Goal: Task Accomplishment & Management: Manage account settings

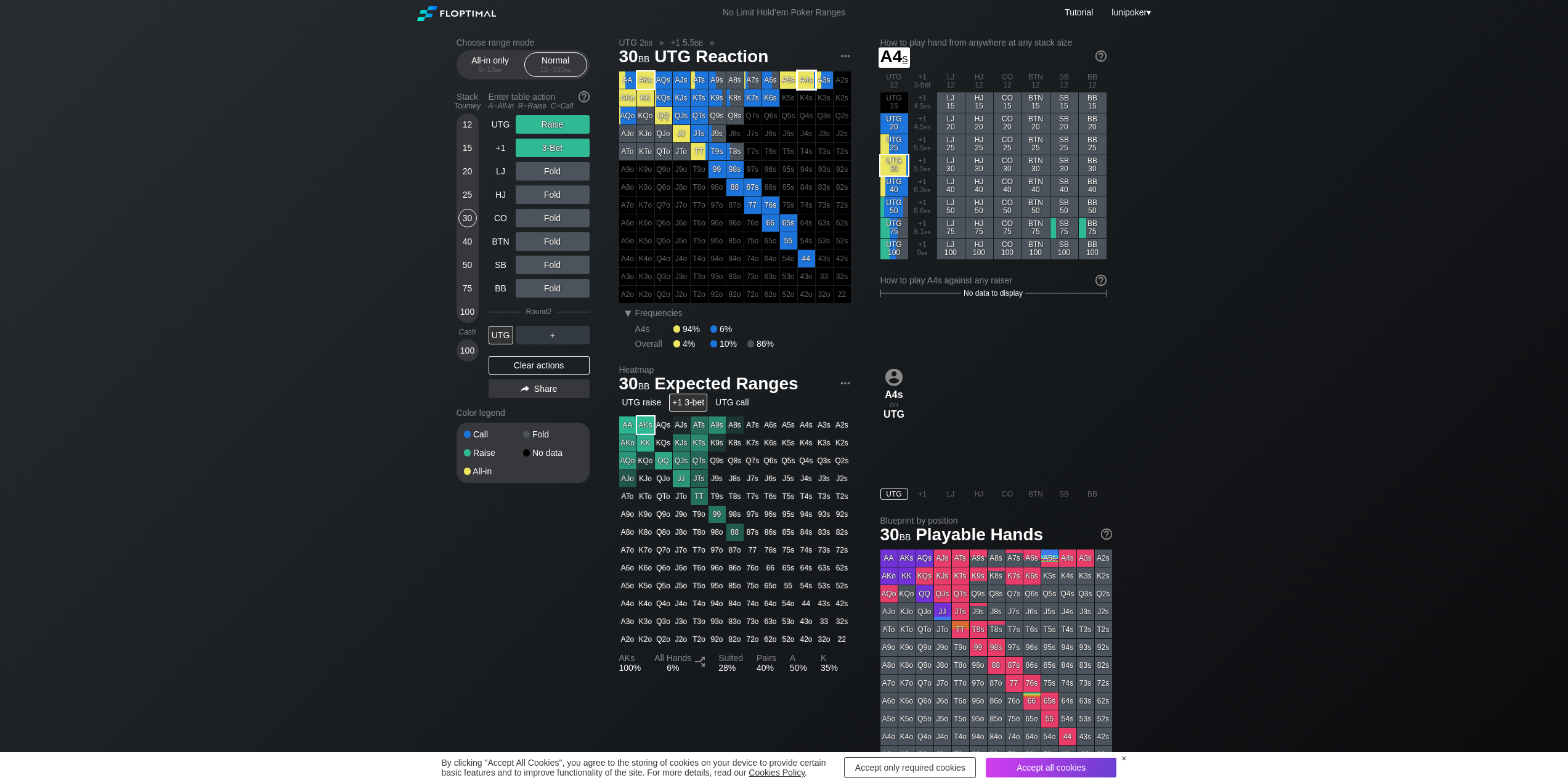
click at [807, 83] on div "A4s" at bounding box center [806, 80] width 18 height 18
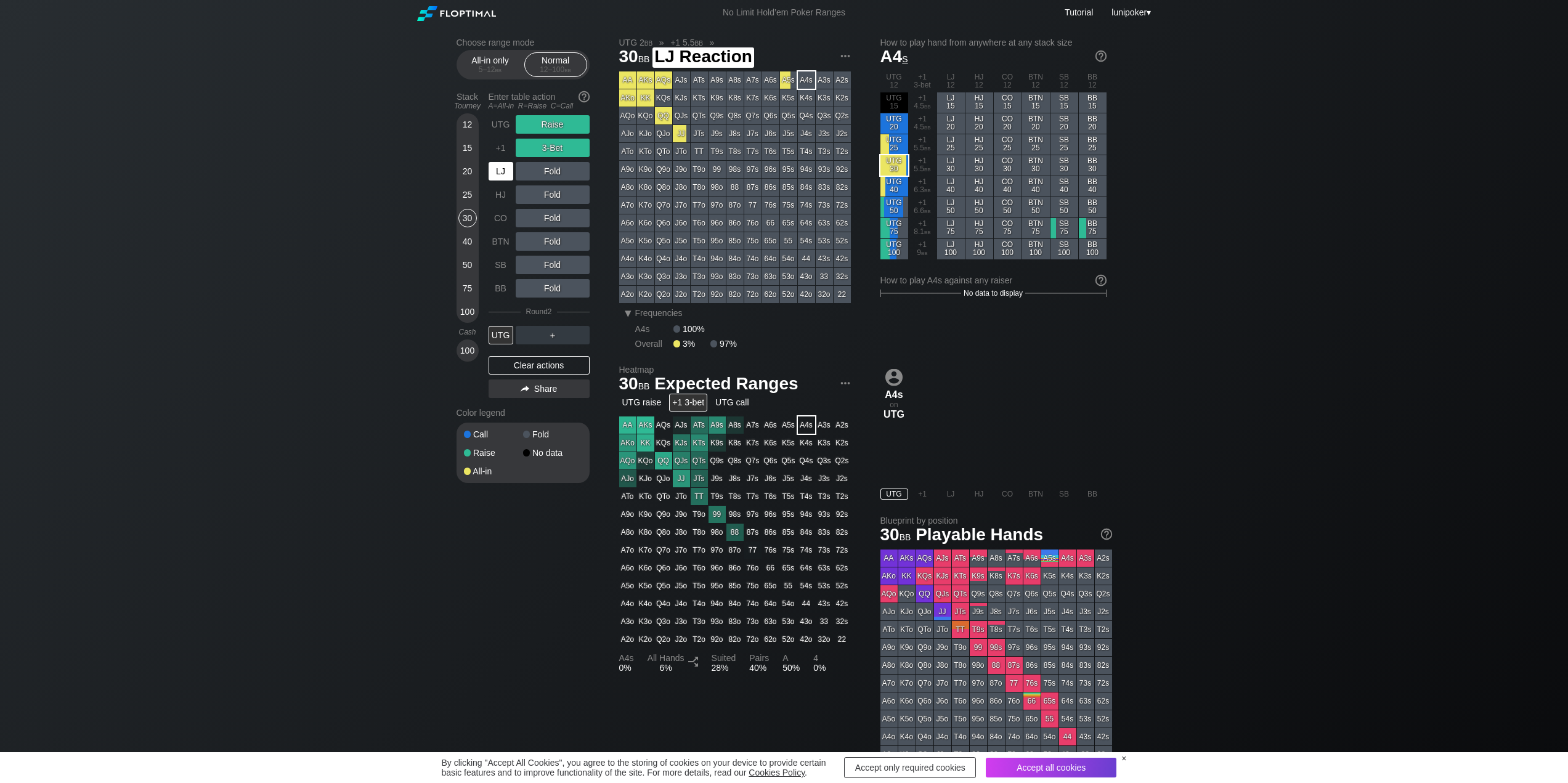
click at [500, 173] on div "LJ" at bounding box center [501, 171] width 25 height 18
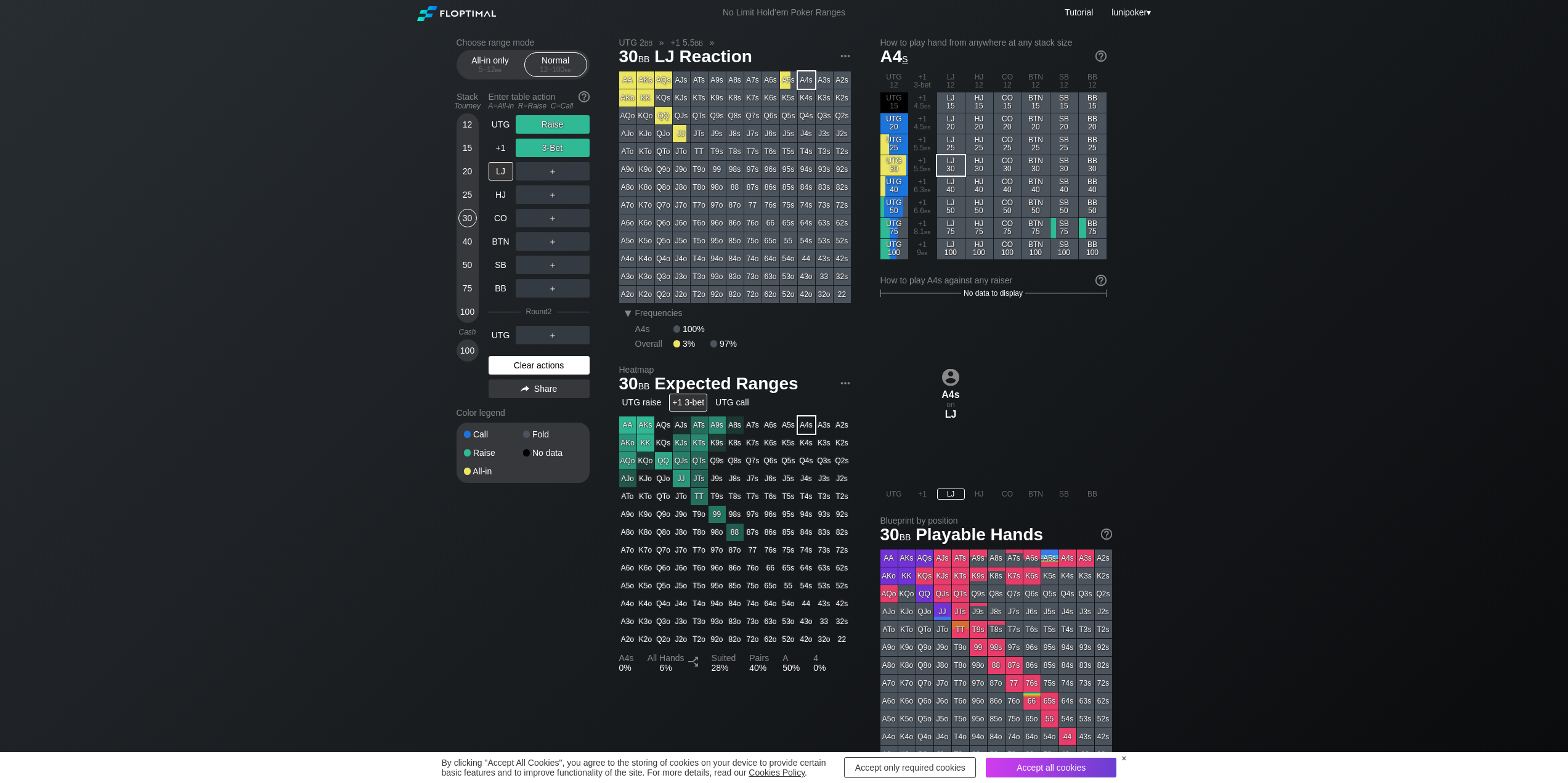
click at [547, 368] on div "Clear actions" at bounding box center [539, 365] width 101 height 18
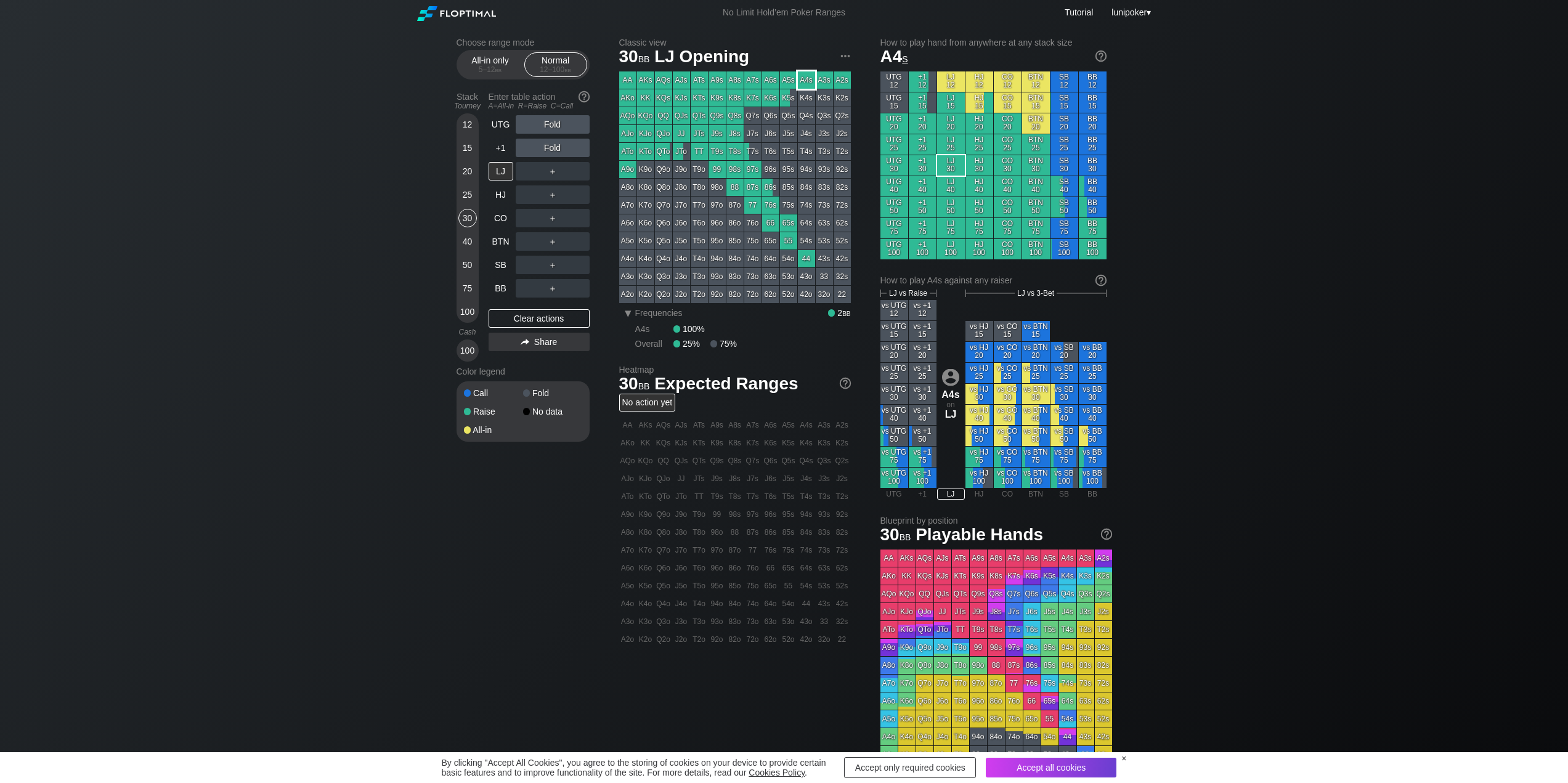
click at [811, 78] on div "A4s" at bounding box center [806, 80] width 18 height 18
click at [500, 174] on div "LJ" at bounding box center [501, 171] width 25 height 18
click at [469, 310] on div "100" at bounding box center [467, 312] width 18 height 18
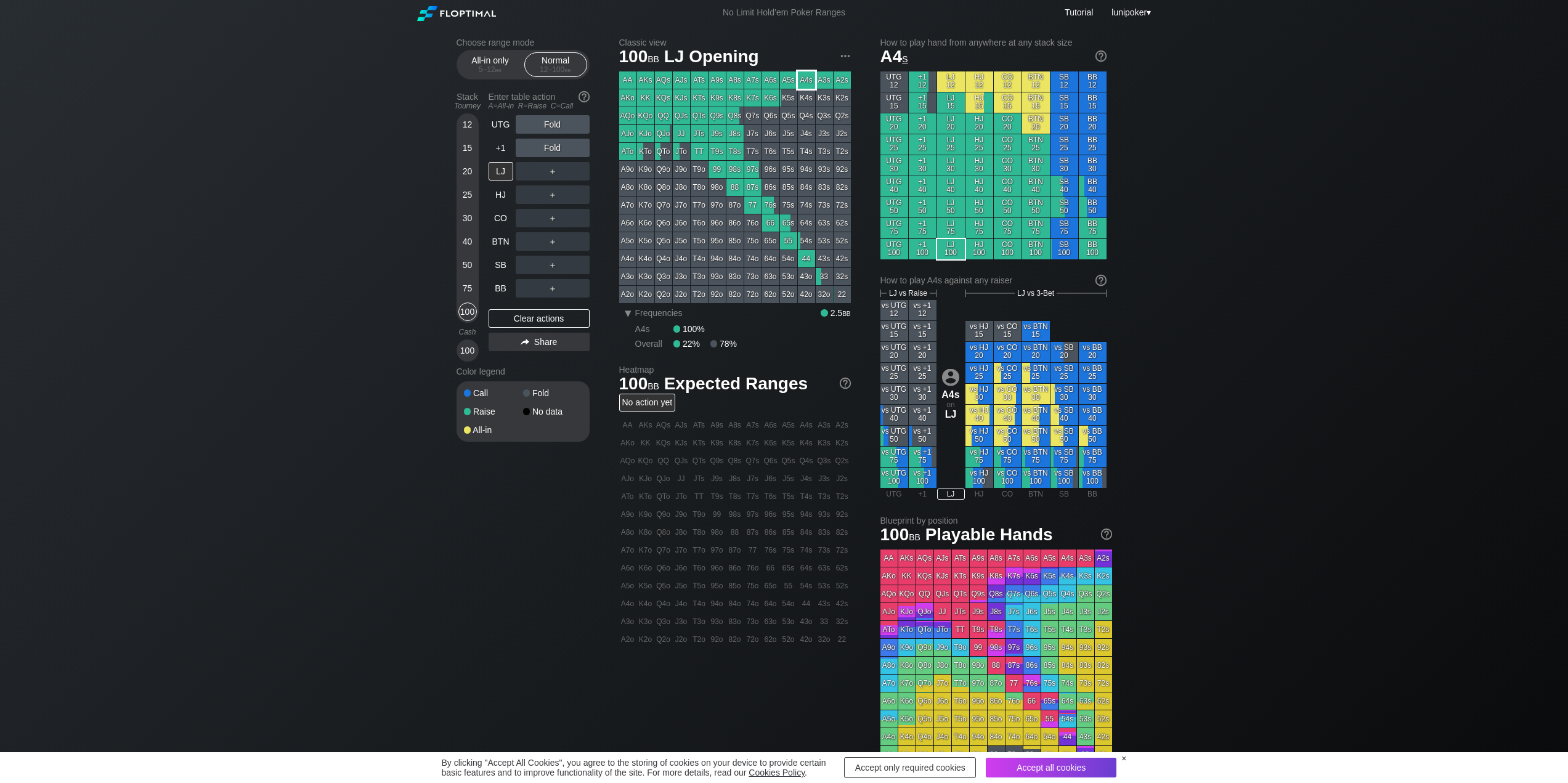
click at [812, 80] on div "A4s" at bounding box center [806, 80] width 18 height 18
click at [804, 428] on div "A4s" at bounding box center [806, 426] width 18 height 18
click at [806, 82] on div "A4s" at bounding box center [806, 80] width 18 height 18
click at [661, 239] on div "Q5o" at bounding box center [663, 241] width 18 height 18
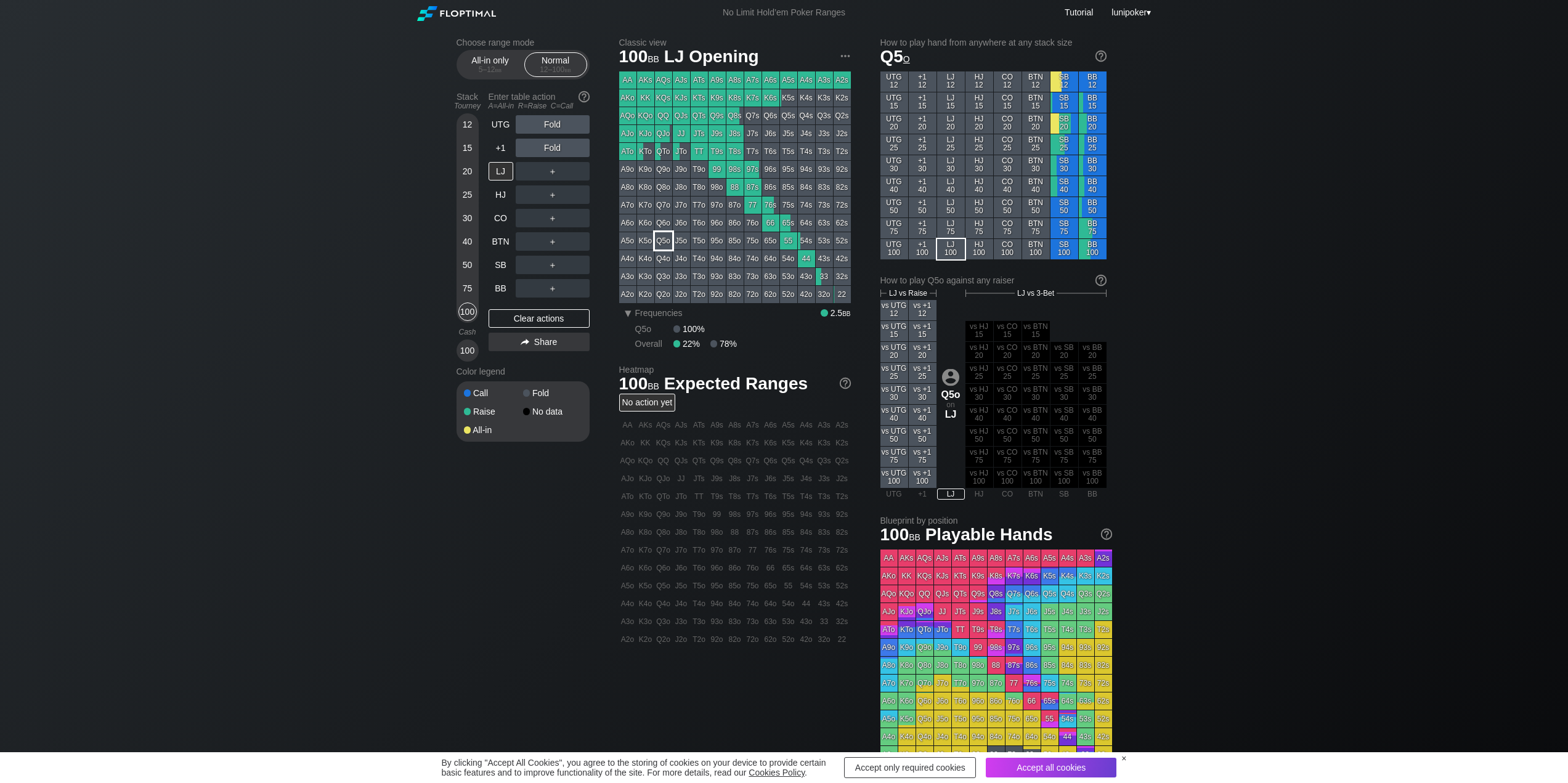
click at [661, 241] on div "Q5o" at bounding box center [663, 241] width 18 height 18
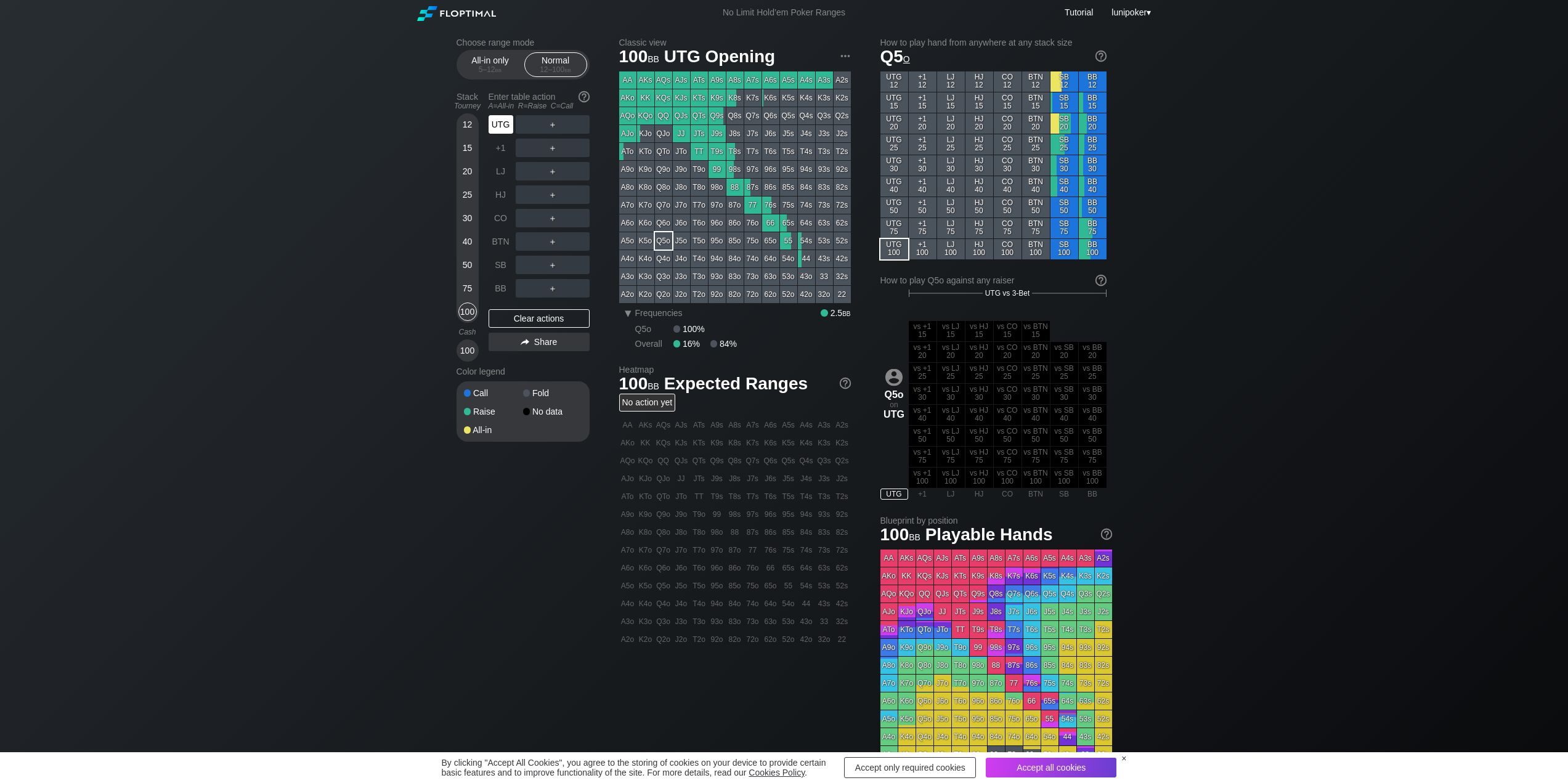
click at [502, 122] on div "UTG" at bounding box center [501, 124] width 25 height 18
click at [495, 124] on div "UTG" at bounding box center [501, 124] width 25 height 18
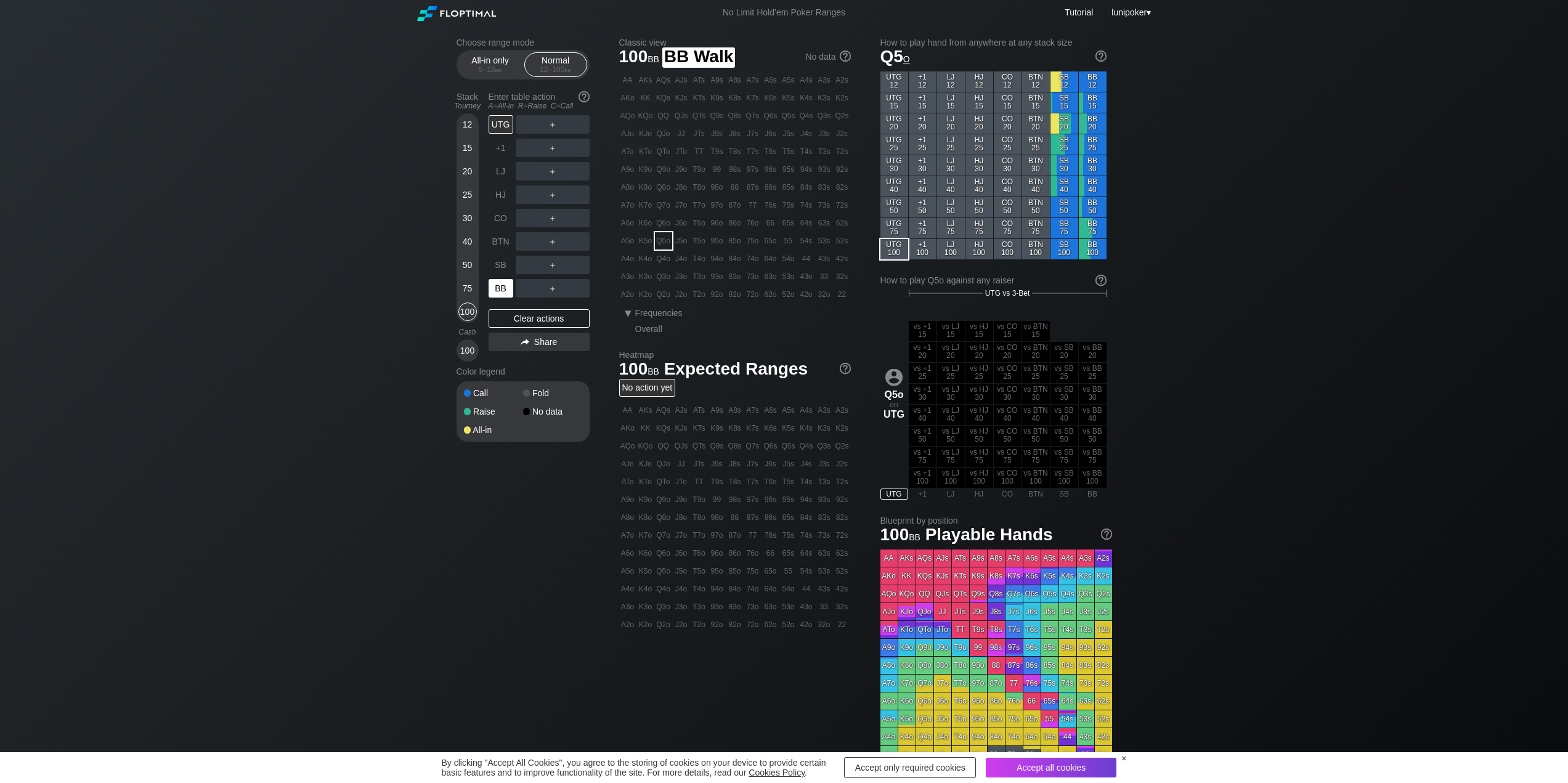
click at [504, 289] on div "BB" at bounding box center [501, 288] width 25 height 18
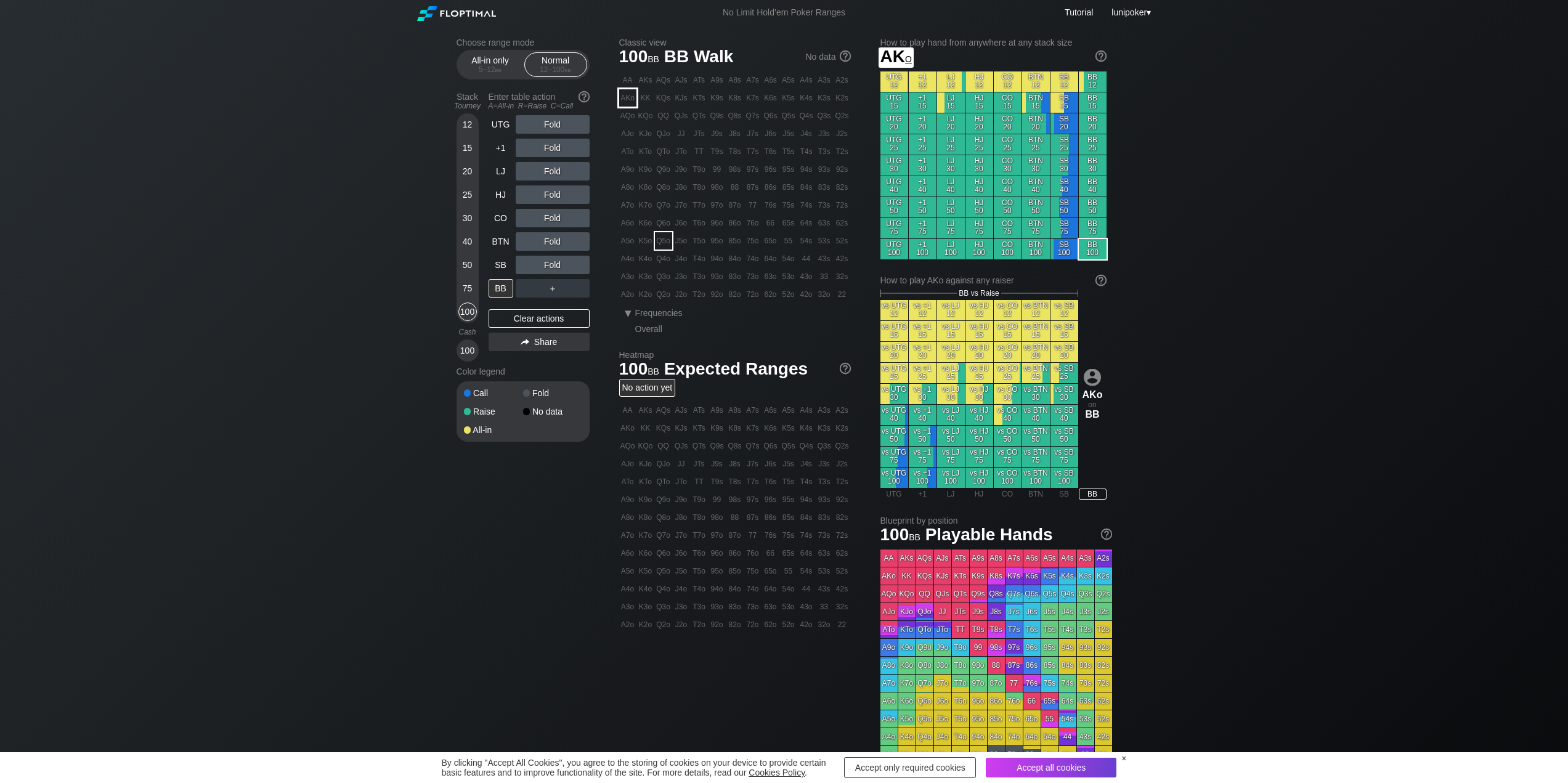
click at [629, 98] on div "AKo" at bounding box center [628, 98] width 18 height 18
click at [646, 316] on span "Frequencies" at bounding box center [659, 313] width 47 height 10
click at [501, 266] on div "SB" at bounding box center [501, 264] width 25 height 18
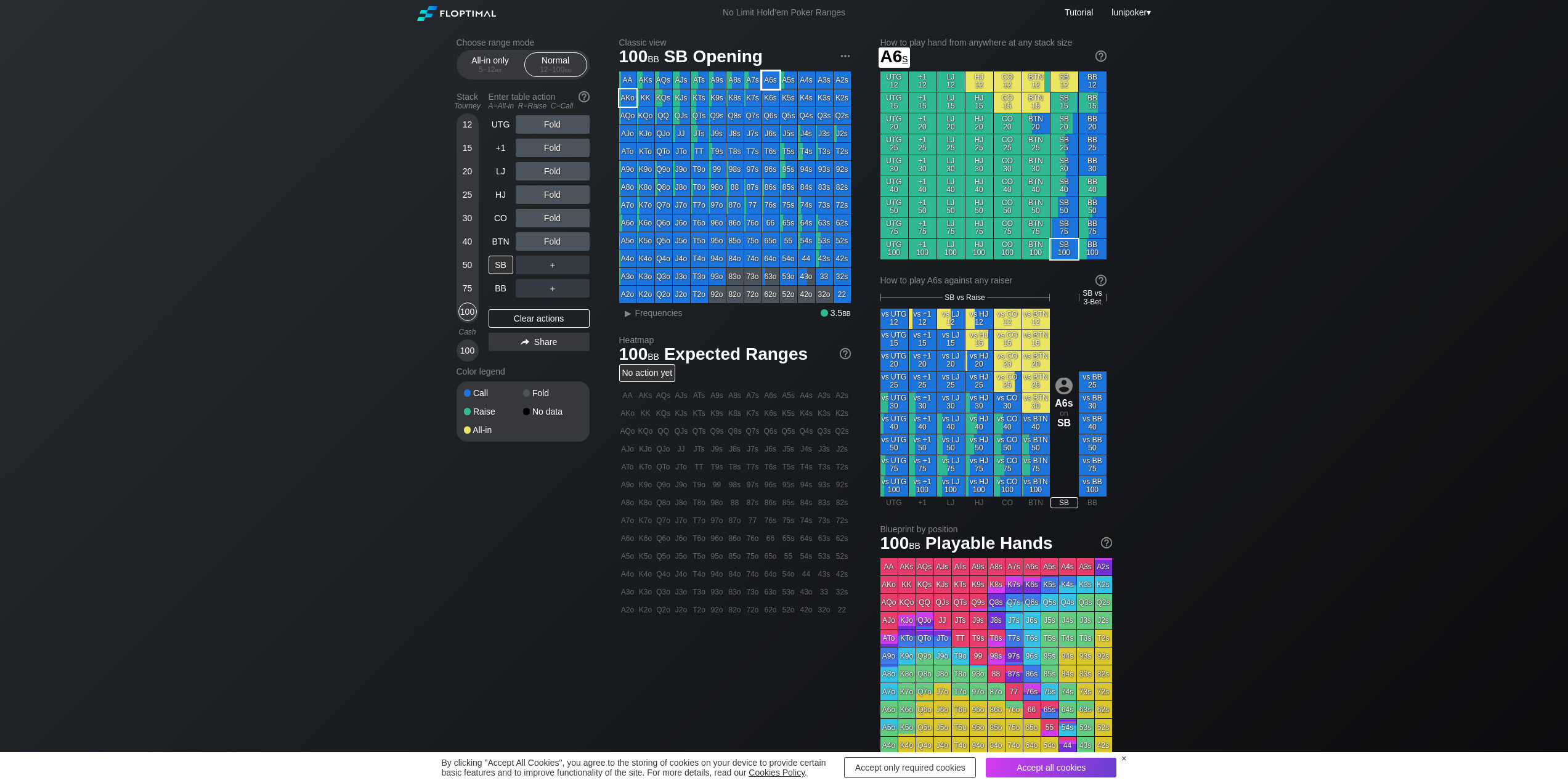
click at [771, 76] on div "A6s" at bounding box center [771, 80] width 18 height 18
click at [551, 218] on div "R ✕" at bounding box center [552, 218] width 24 height 18
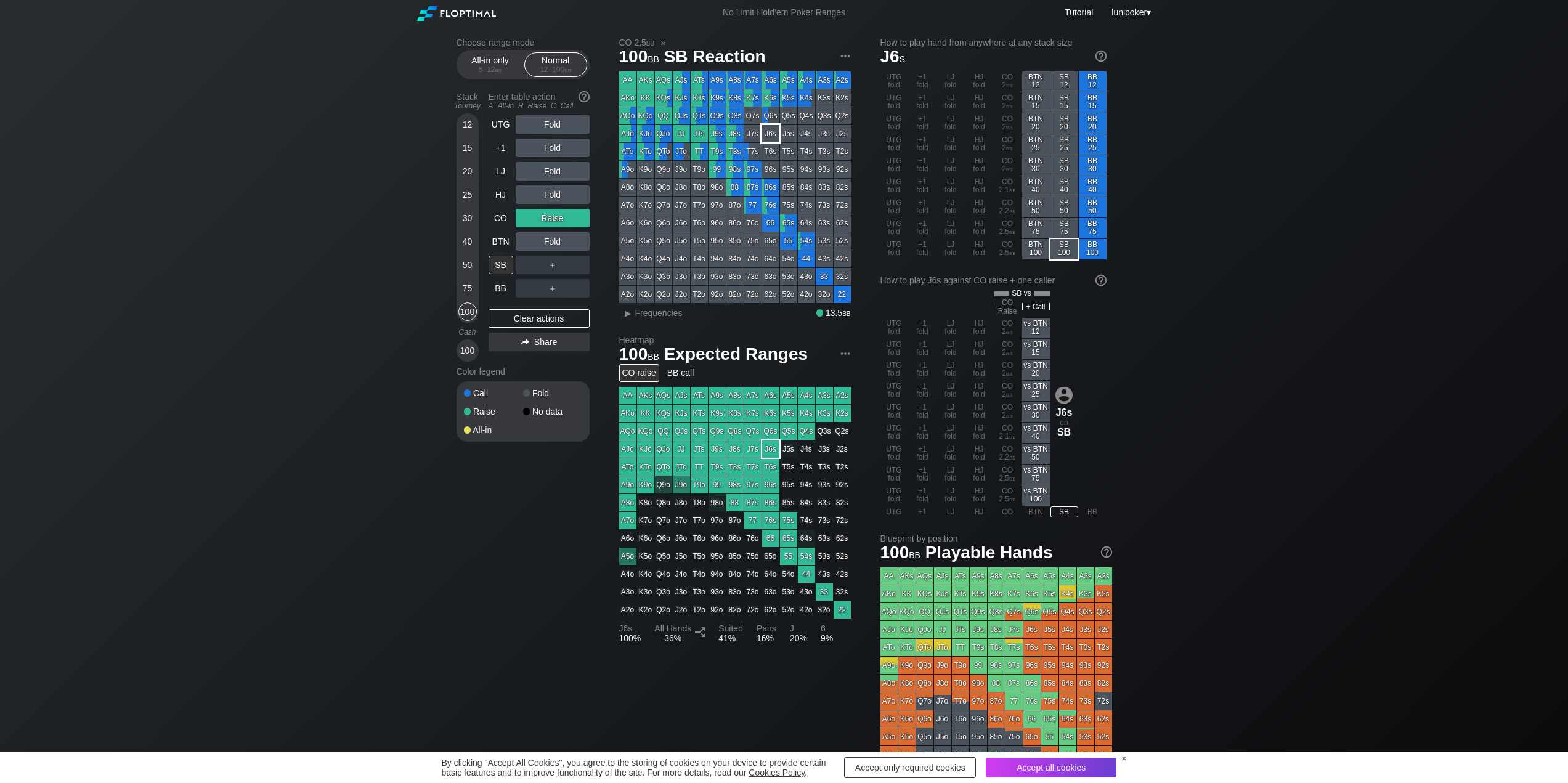
click at [769, 134] on div "J6s" at bounding box center [771, 134] width 18 height 18
click at [769, 133] on div "J6s" at bounding box center [771, 134] width 18 height 18
click at [504, 241] on div "BTN" at bounding box center [501, 241] width 25 height 18
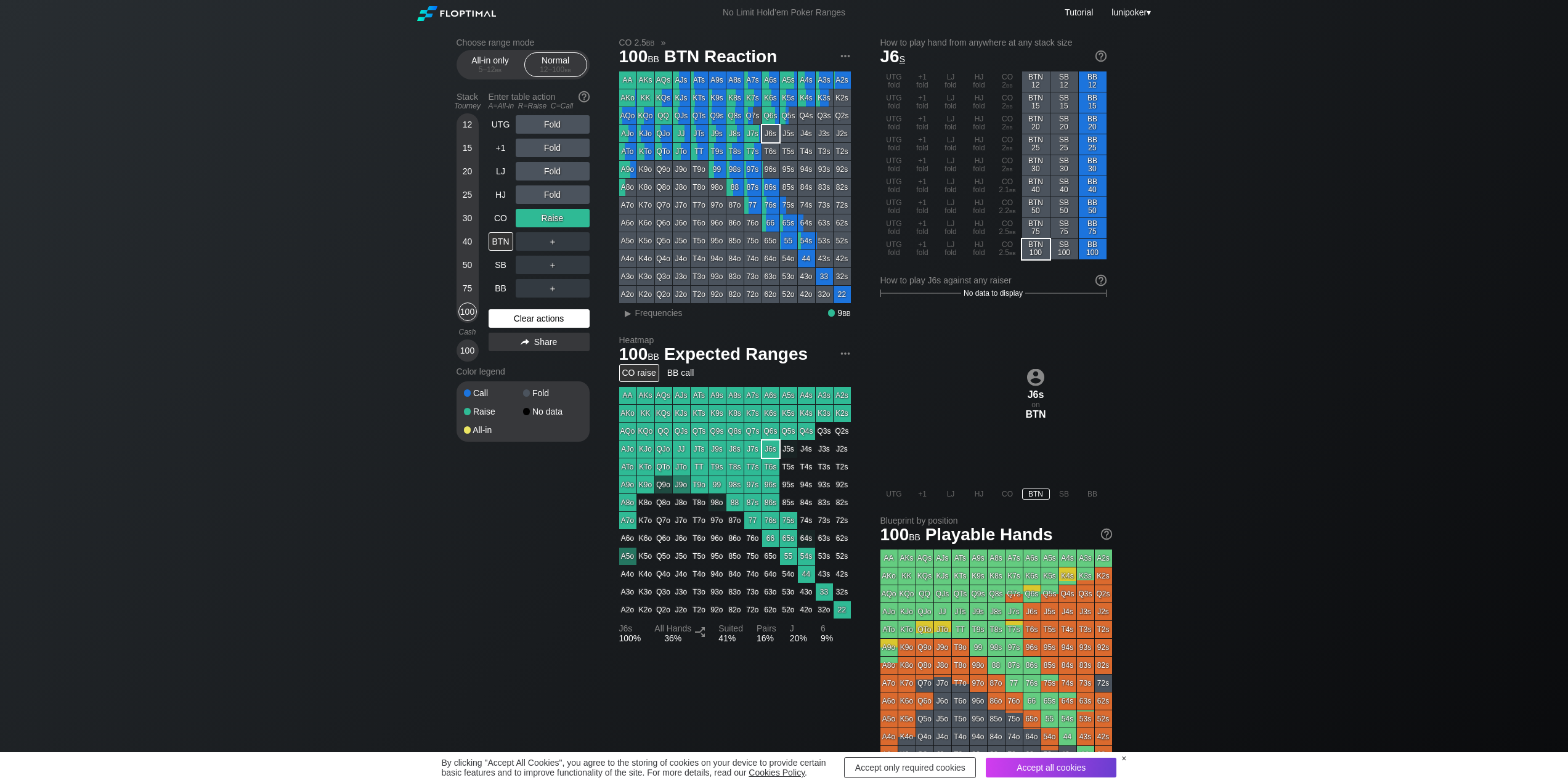
click at [539, 318] on div "Clear actions" at bounding box center [539, 318] width 101 height 18
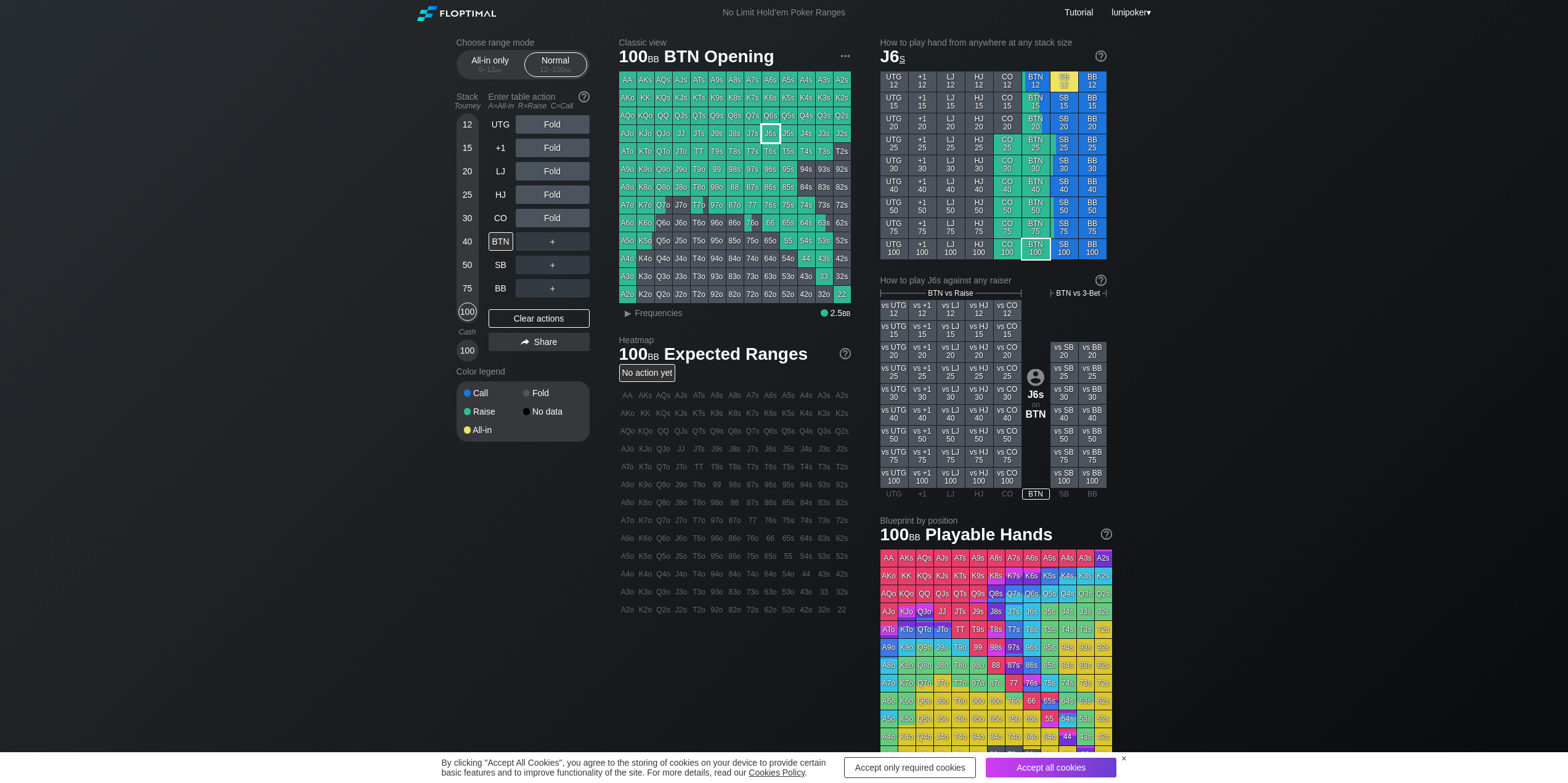
click at [770, 131] on div "J6s" at bounding box center [771, 134] width 18 height 18
click at [1123, 9] on span "lunipoker" at bounding box center [1128, 12] width 35 height 10
click at [1123, 32] on div "My account" at bounding box center [1118, 28] width 64 height 18
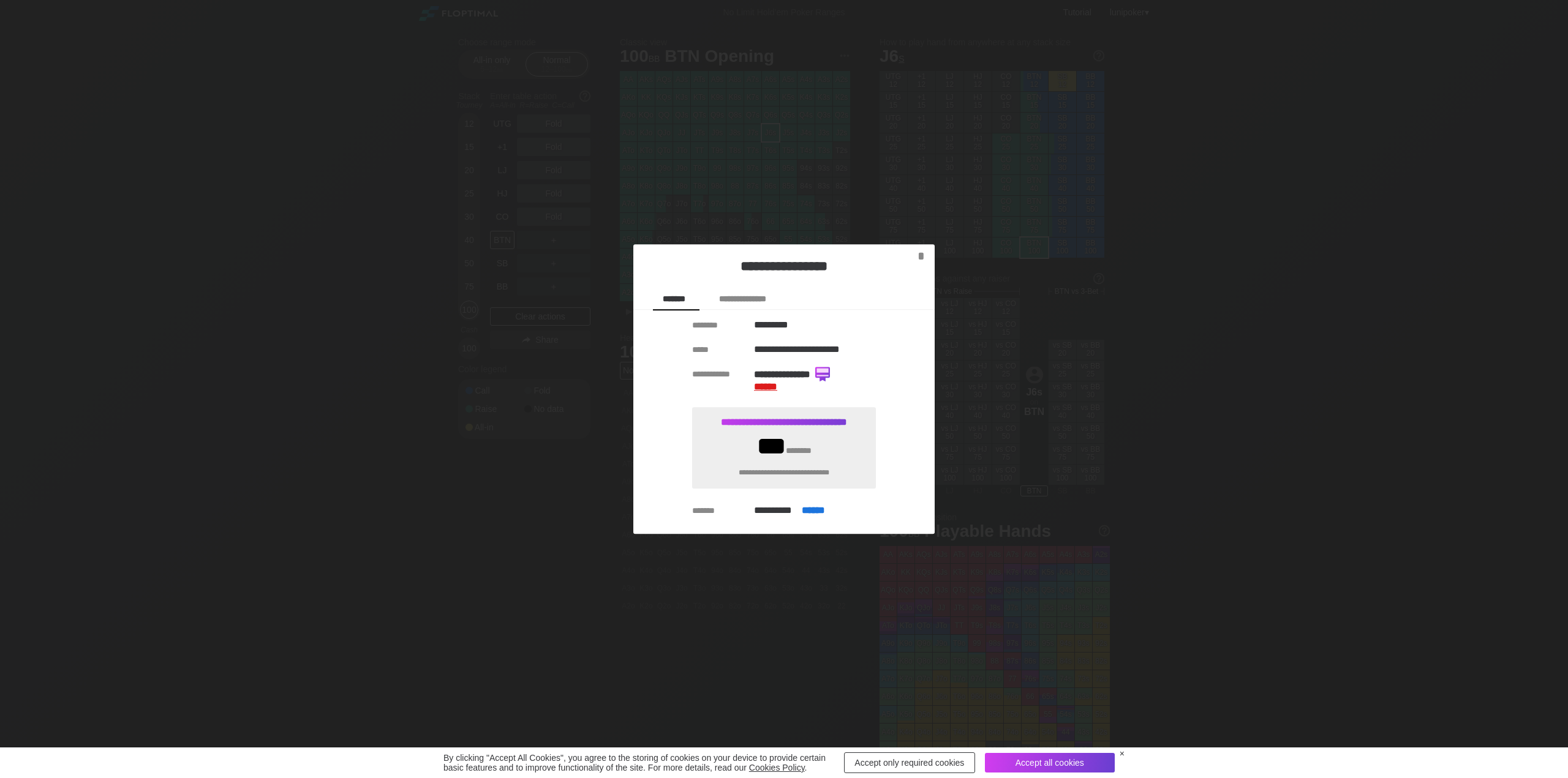
click at [762, 384] on span "******" at bounding box center [766, 387] width 23 height 9
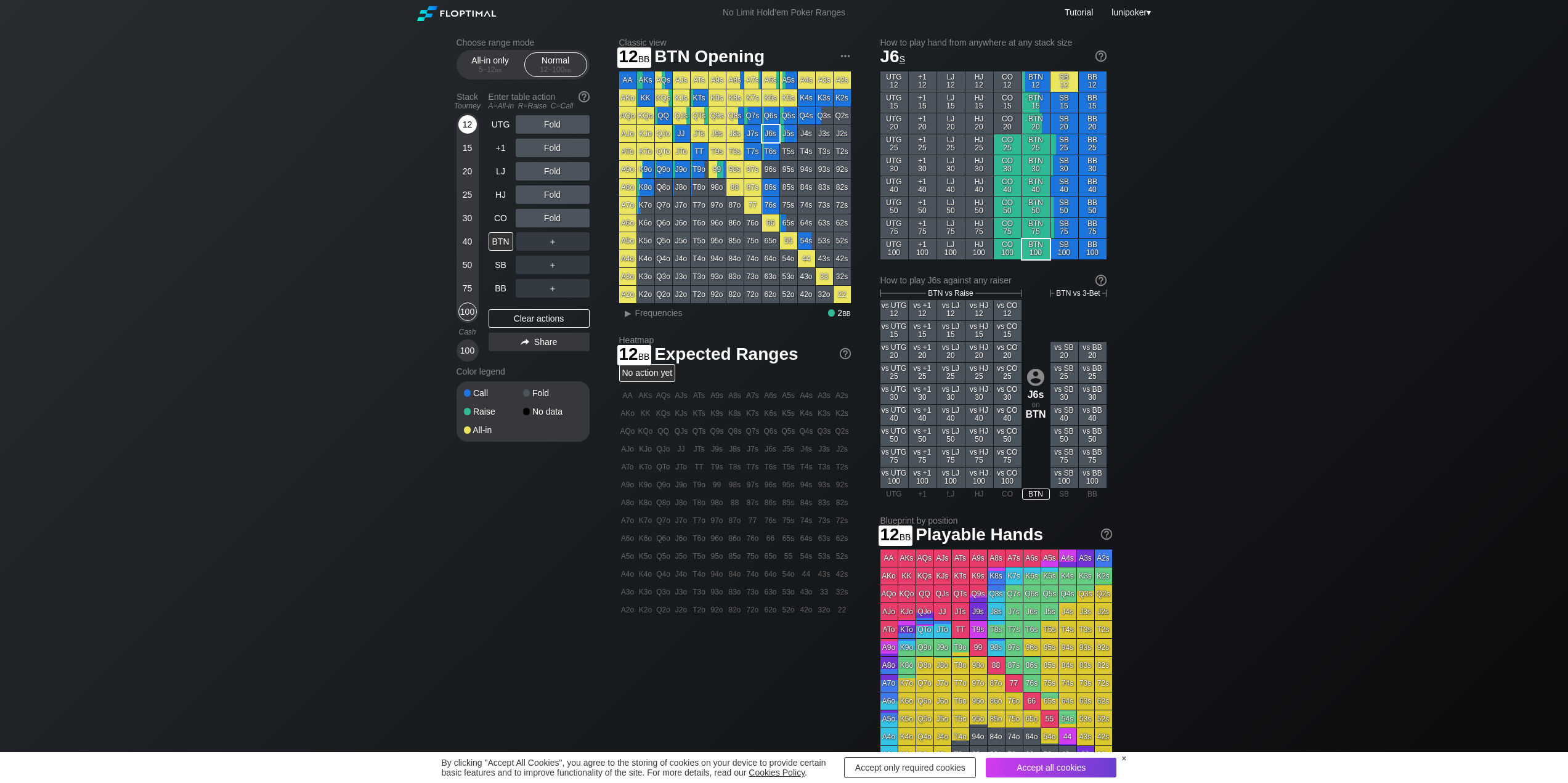
click at [468, 127] on div "12" at bounding box center [467, 124] width 18 height 18
click at [476, 67] on div "5 – 12 bb" at bounding box center [490, 69] width 52 height 9
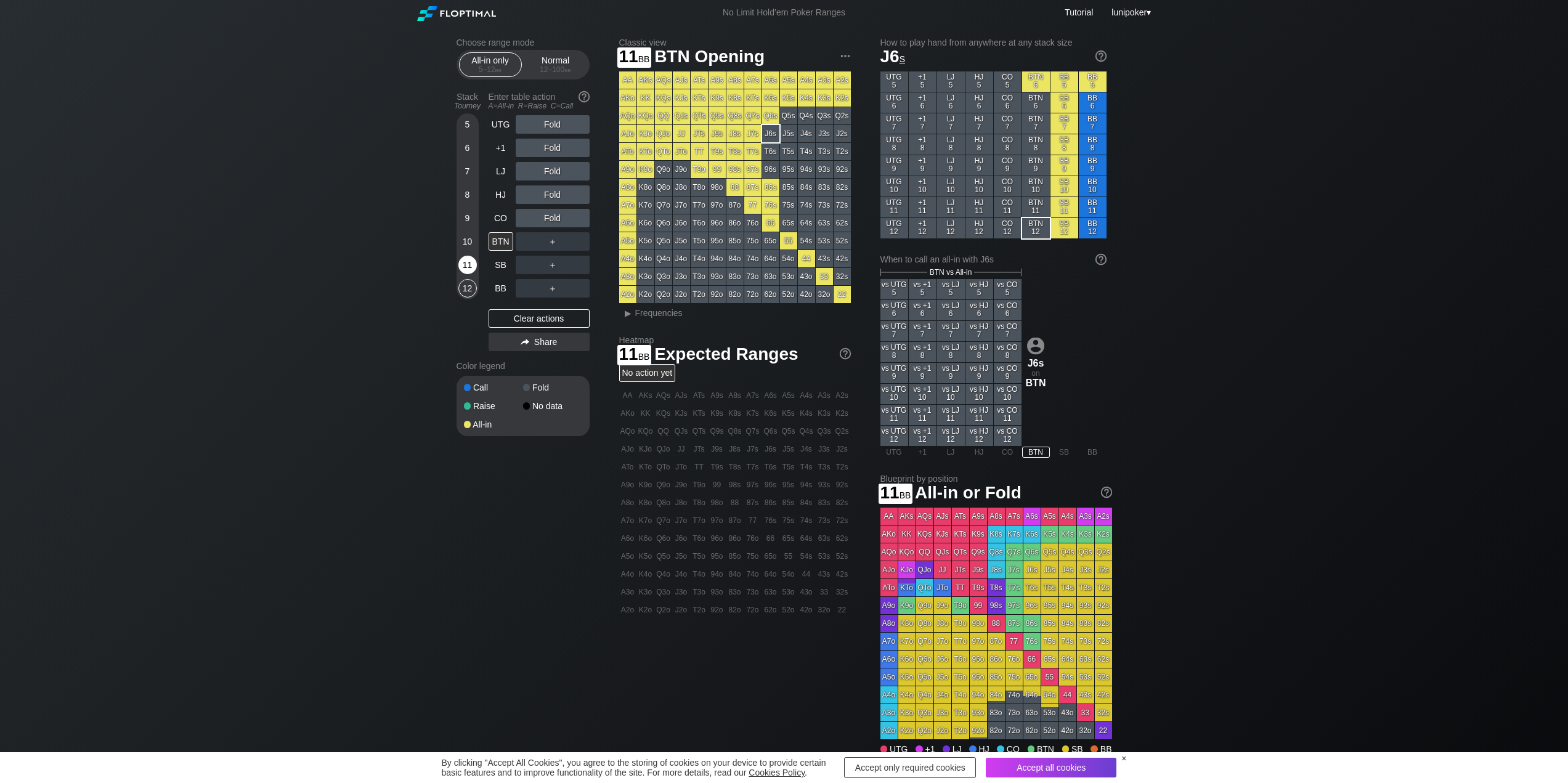
click at [471, 264] on div "11" at bounding box center [467, 264] width 18 height 18
click at [1147, 5] on div "lunipoker ▾" at bounding box center [1130, 12] width 44 height 13
click at [1128, 28] on div "My account" at bounding box center [1118, 28] width 64 height 18
